Goal: Task Accomplishment & Management: Complete application form

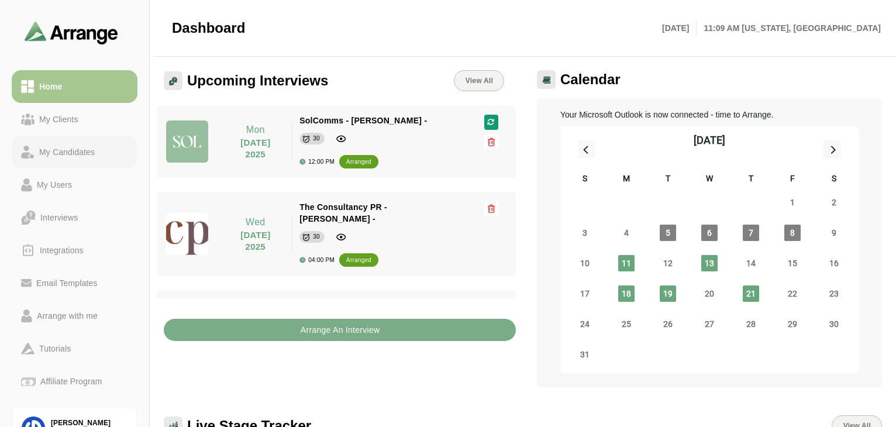
click at [68, 152] on div "My Candidates" at bounding box center [66, 152] width 65 height 14
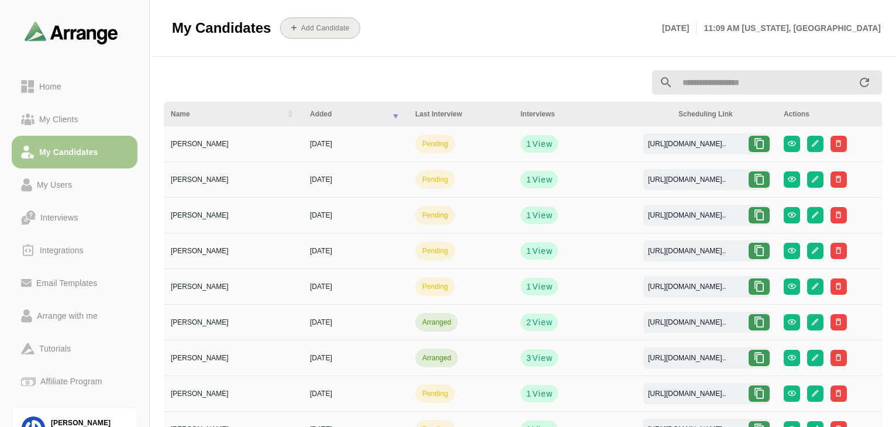
click at [336, 22] on button "Add Candidate" at bounding box center [320, 28] width 80 height 21
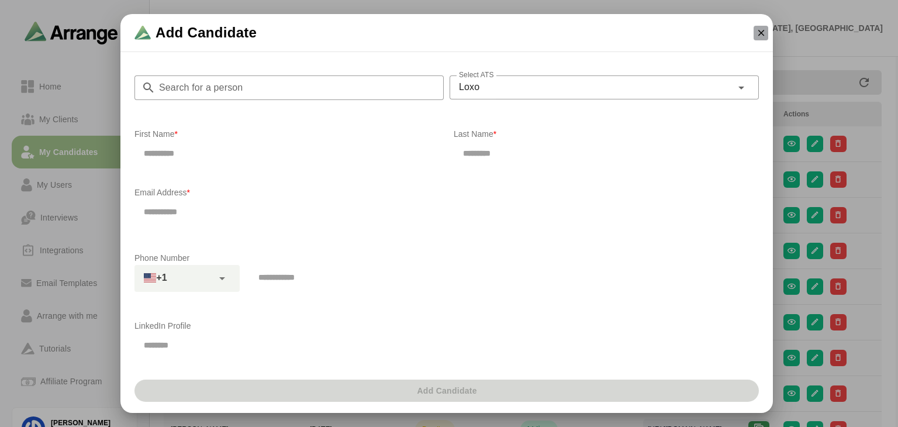
click at [762, 32] on icon "button" at bounding box center [761, 32] width 11 height 11
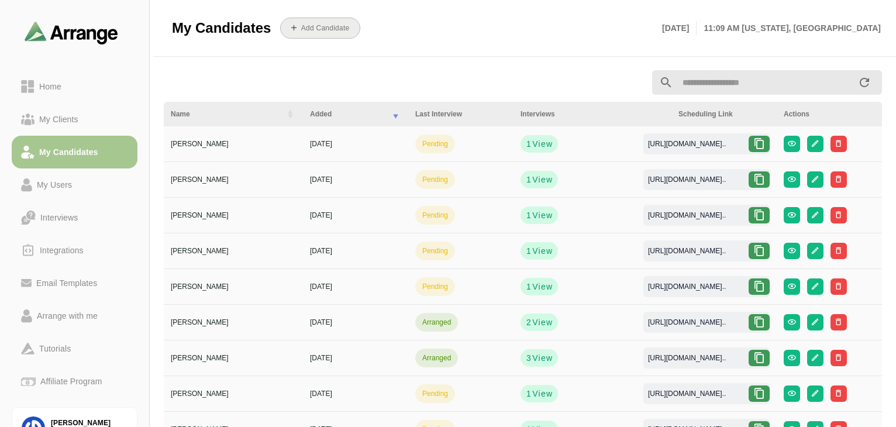
drag, startPoint x: 300, startPoint y: 15, endPoint x: 327, endPoint y: 23, distance: 28.8
click at [323, 23] on div "Add Candidate" at bounding box center [463, 28] width 384 height 35
click at [327, 23] on span "Add Candidate" at bounding box center [320, 27] width 58 height 9
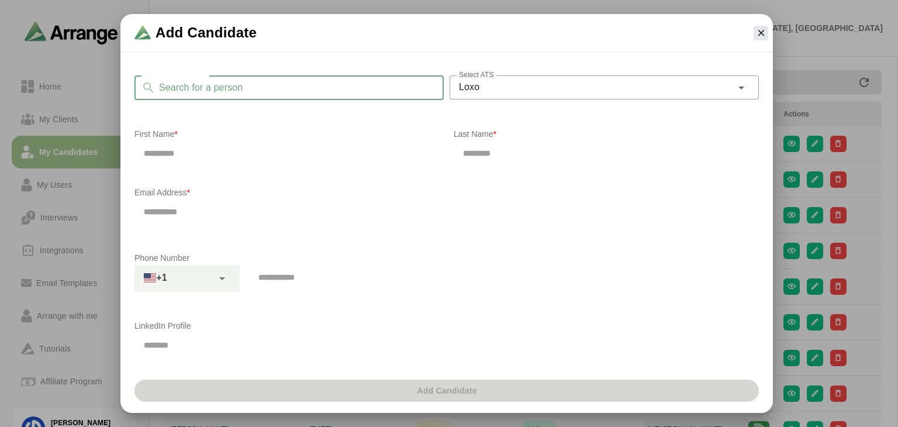
click at [250, 87] on input "Search for a person" at bounding box center [299, 87] width 288 height 25
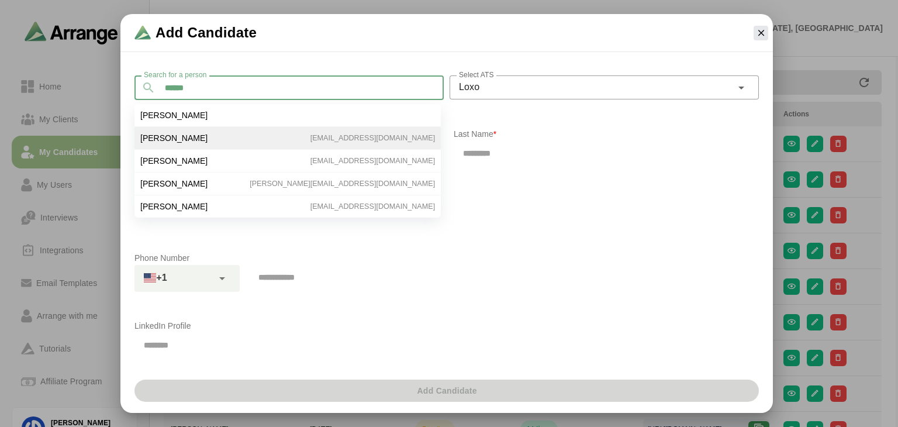
type input "******"
click at [184, 141] on span "[PERSON_NAME]" at bounding box center [173, 138] width 67 height 11
type input "******"
type input "**********"
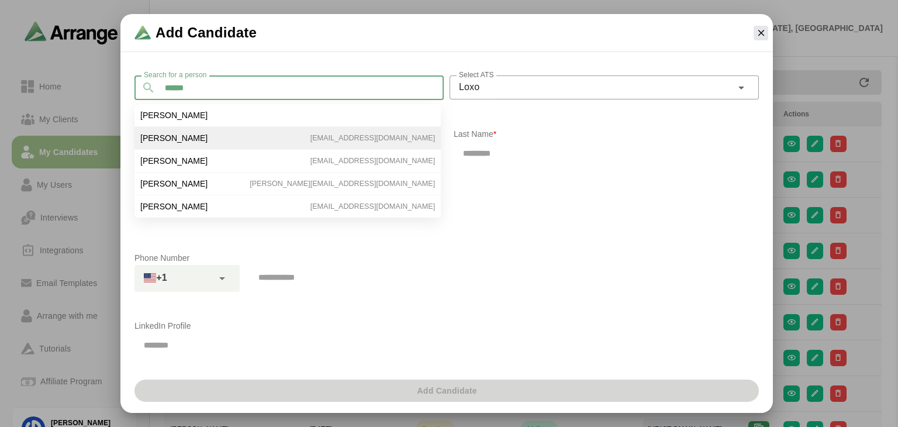
type input "**********"
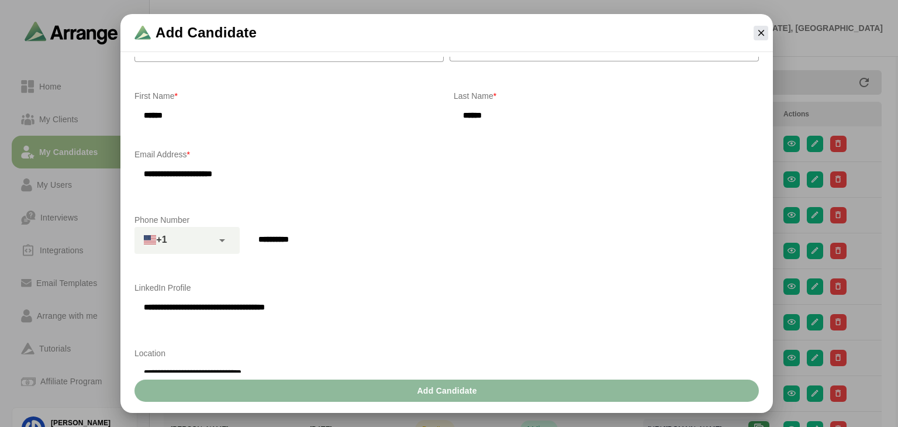
scroll to position [213, 0]
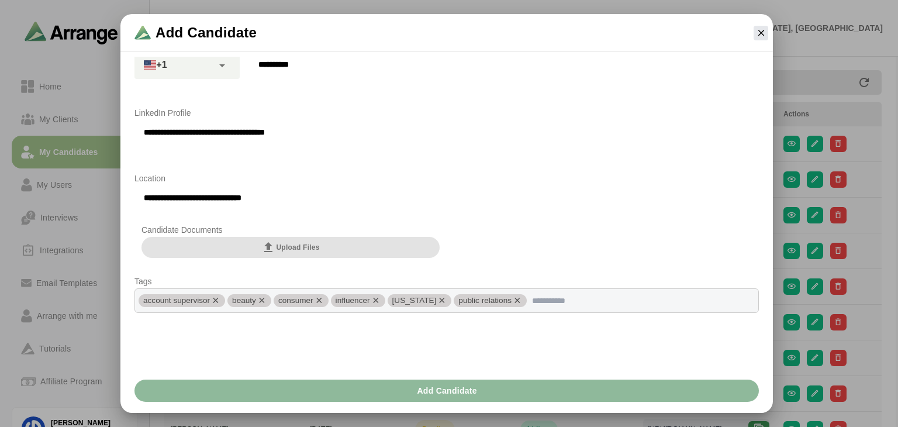
click at [332, 252] on button "Upload Files" at bounding box center [290, 247] width 298 height 21
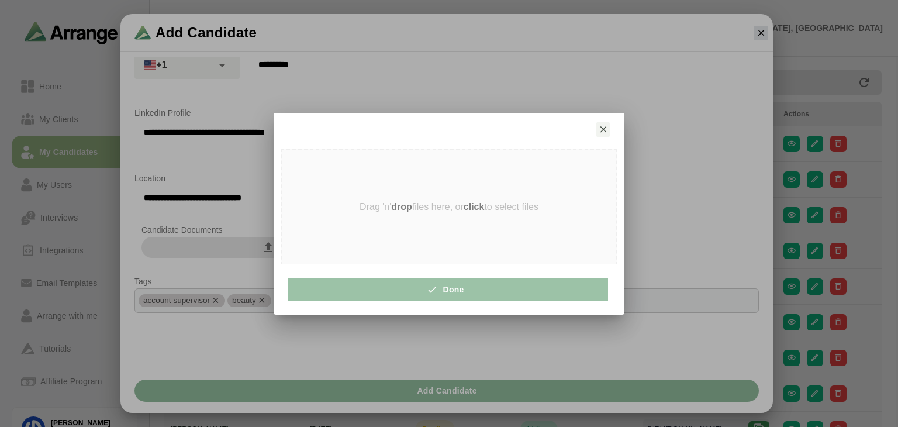
click at [469, 207] on strong "click" at bounding box center [474, 207] width 21 height 10
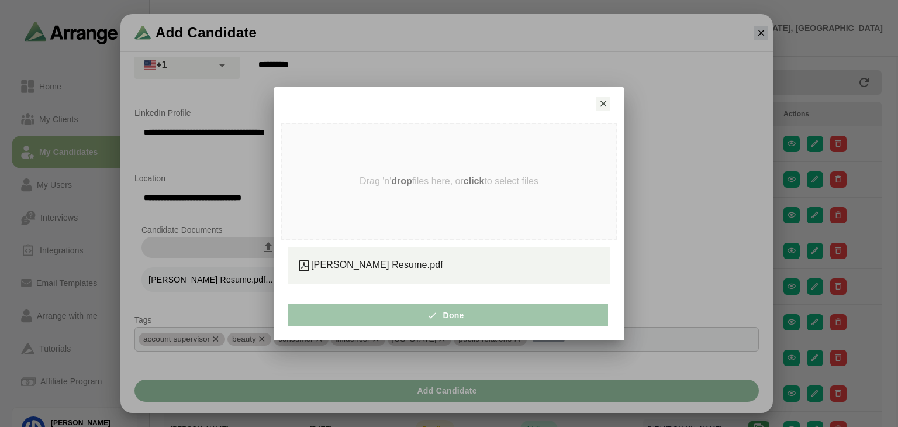
click at [472, 309] on button "Done" at bounding box center [448, 315] width 320 height 22
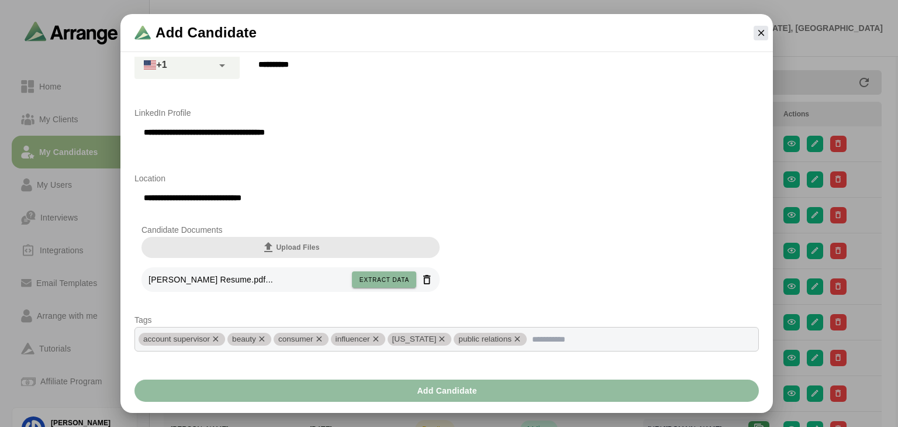
click at [482, 391] on button "Add Candidate" at bounding box center [446, 390] width 624 height 22
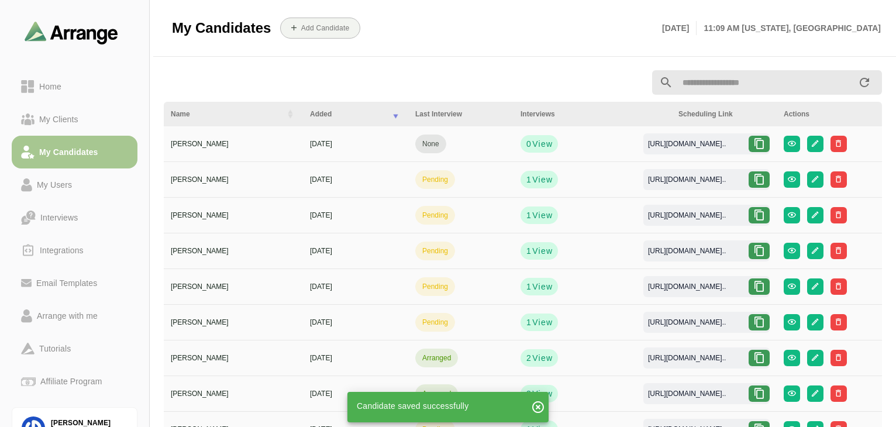
click at [762, 148] on div at bounding box center [758, 144] width 21 height 16
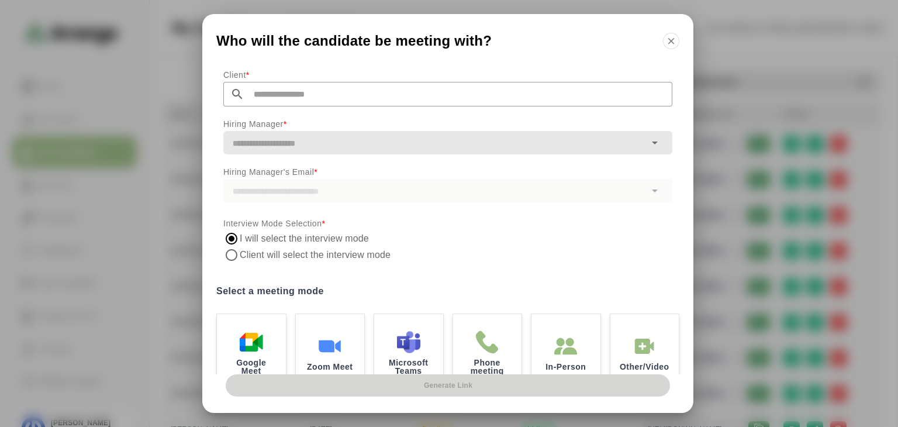
click at [269, 258] on label "Client will select the interview mode" at bounding box center [316, 255] width 153 height 16
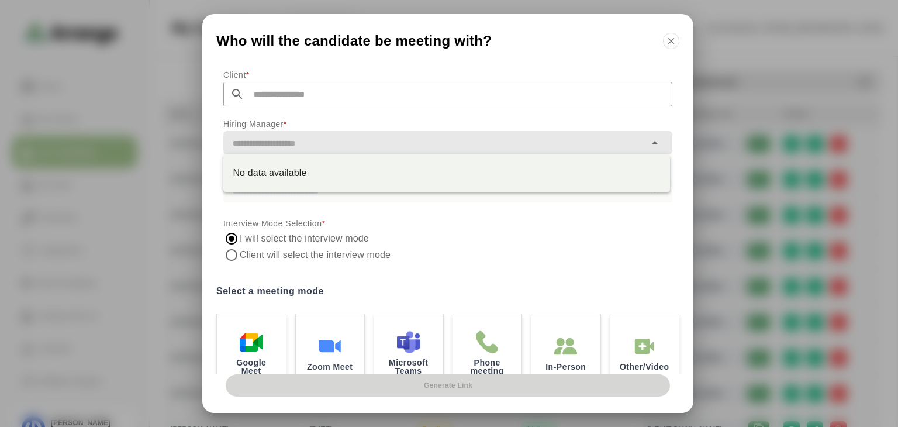
click at [358, 138] on input "text" at bounding box center [434, 143] width 422 height 16
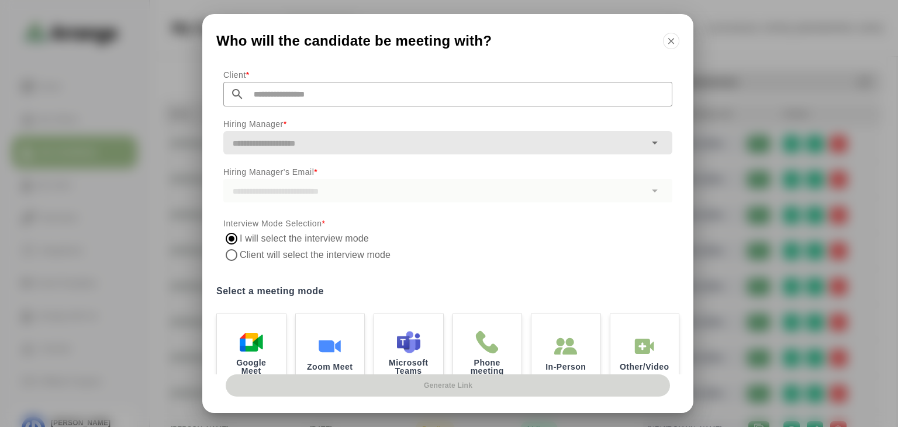
click at [372, 77] on p "Client *" at bounding box center [447, 75] width 449 height 14
click at [373, 92] on input "text" at bounding box center [458, 94] width 428 height 25
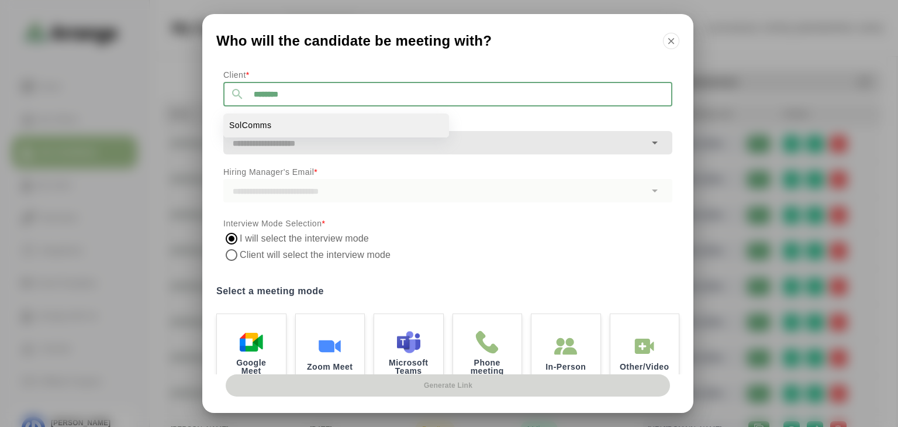
type input "********"
click at [303, 123] on li "SolComms" at bounding box center [336, 125] width 226 height 24
click at [390, 124] on li "SolComms" at bounding box center [336, 125] width 226 height 24
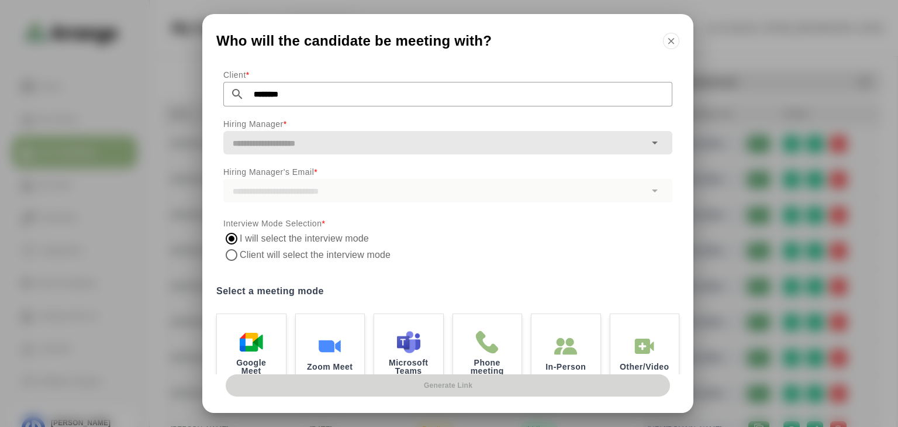
click at [345, 155] on div at bounding box center [447, 160] width 449 height 13
drag, startPoint x: 345, startPoint y: 147, endPoint x: 644, endPoint y: 139, distance: 299.4
click at [352, 146] on input "text" at bounding box center [434, 143] width 422 height 16
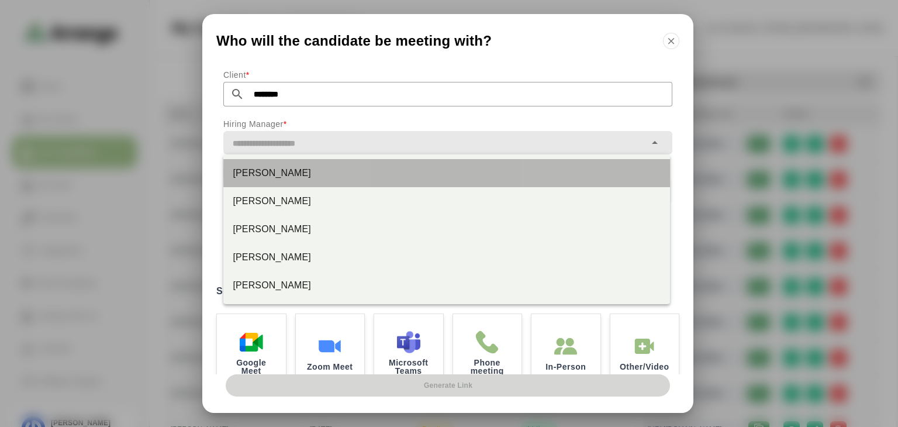
click at [295, 169] on div "[PERSON_NAME]" at bounding box center [447, 173] width 428 height 14
type input "**********"
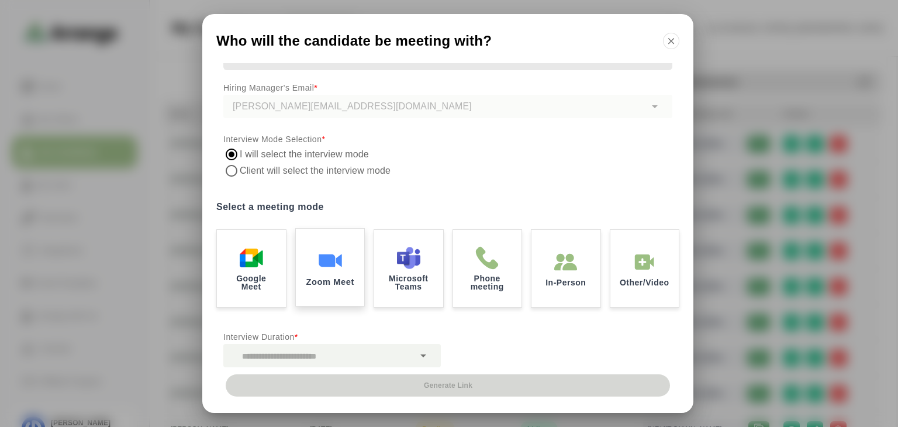
scroll to position [90, 0]
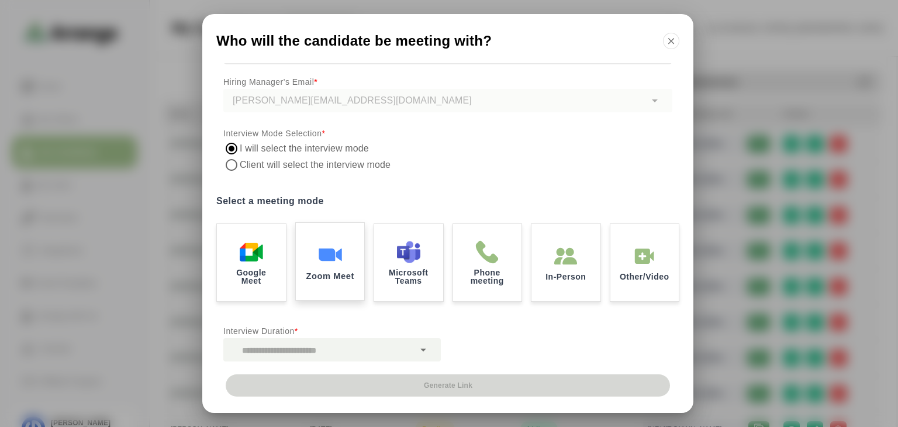
click at [335, 231] on div "Zoom Meet" at bounding box center [330, 261] width 72 height 81
click at [420, 355] on icon at bounding box center [423, 350] width 14 height 14
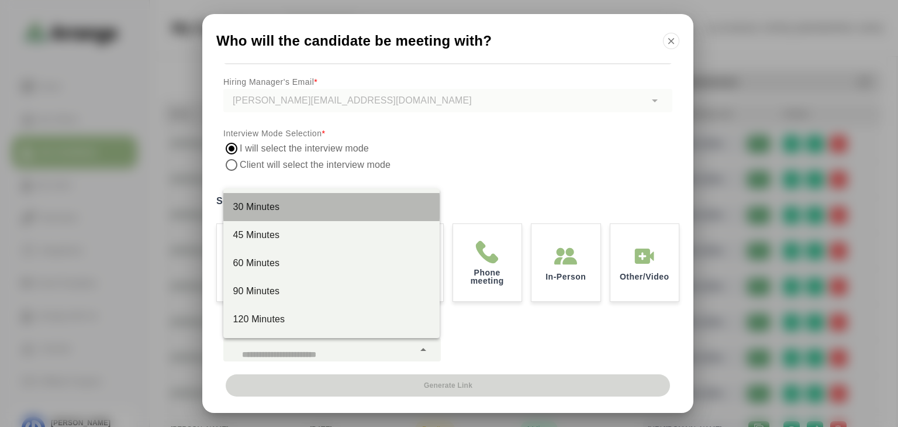
click at [272, 212] on div "30 Minutes" at bounding box center [332, 207] width 198 height 14
type input "**"
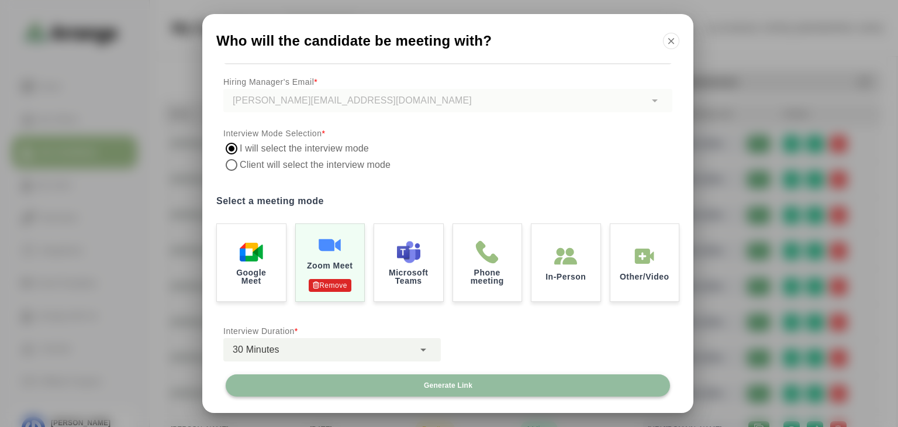
click at [456, 381] on span "Generate Link" at bounding box center [447, 385] width 49 height 9
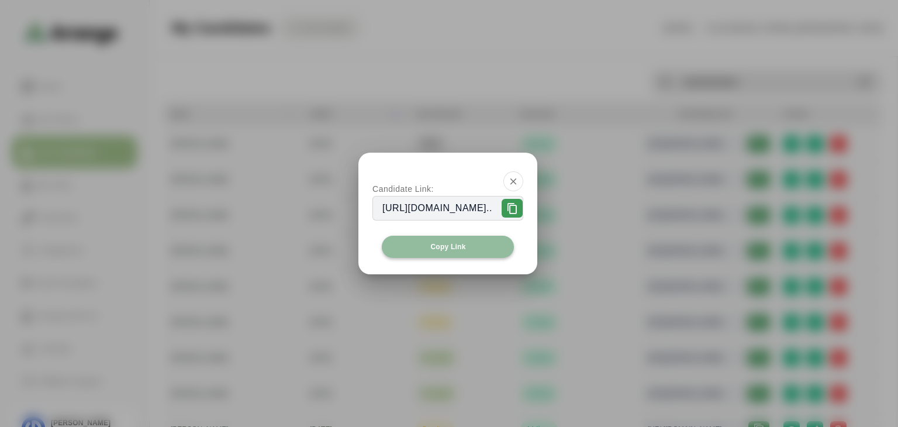
click at [468, 241] on button "Copy Link" at bounding box center [448, 247] width 132 height 22
drag, startPoint x: 571, startPoint y: 180, endPoint x: 557, endPoint y: 168, distance: 18.3
click at [519, 180] on icon "button" at bounding box center [513, 181] width 11 height 11
